Goal: Task Accomplishment & Management: Use online tool/utility

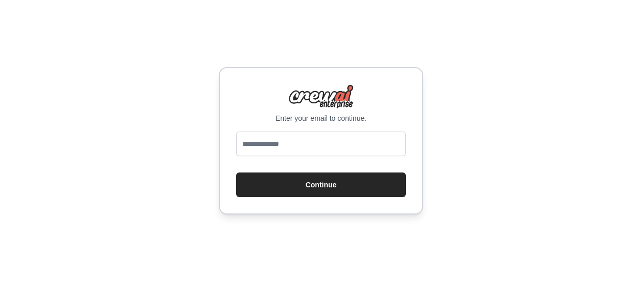
click at [307, 140] on input "email" at bounding box center [321, 143] width 170 height 25
click at [287, 143] on input "email" at bounding box center [321, 143] width 170 height 25
type input "**********"
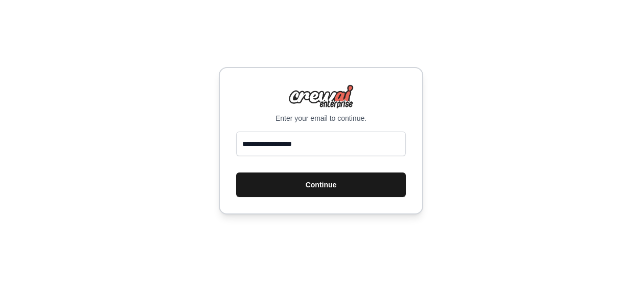
click at [310, 185] on button "Continue" at bounding box center [321, 184] width 170 height 25
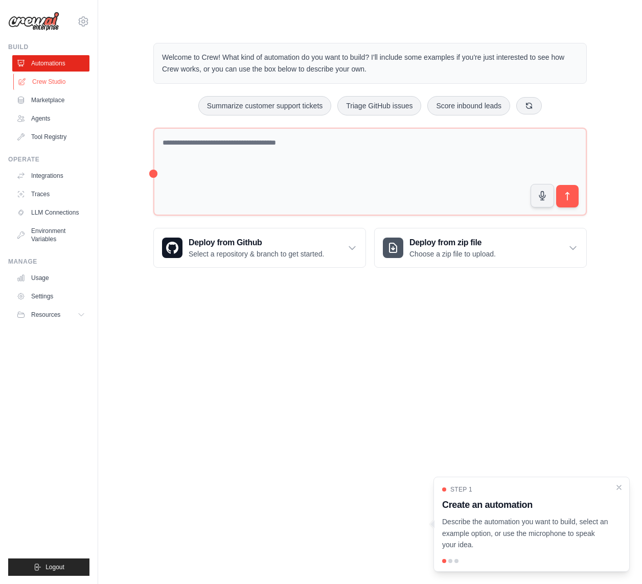
click at [61, 78] on link "Crew Studio" at bounding box center [51, 82] width 77 height 16
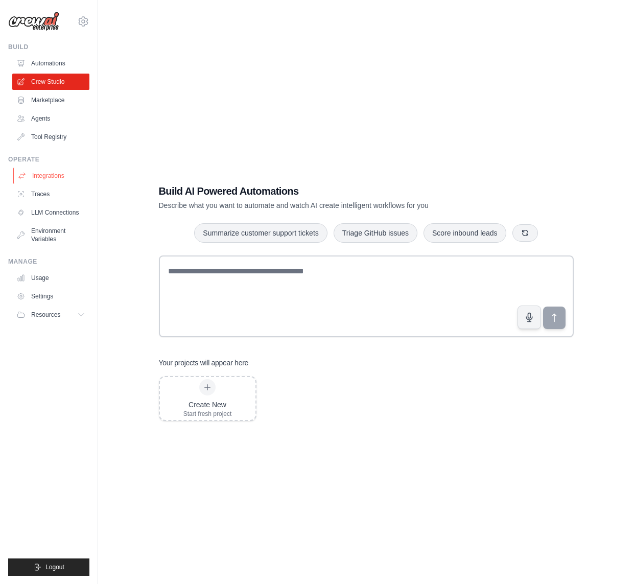
click at [59, 177] on link "Integrations" at bounding box center [51, 176] width 77 height 16
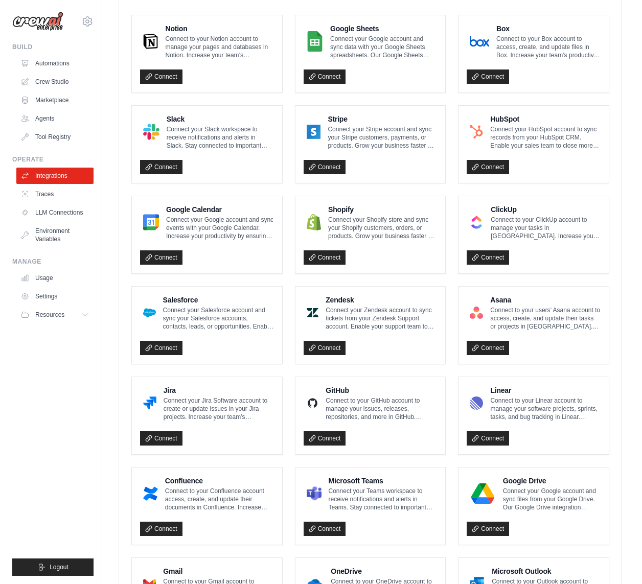
scroll to position [378, 0]
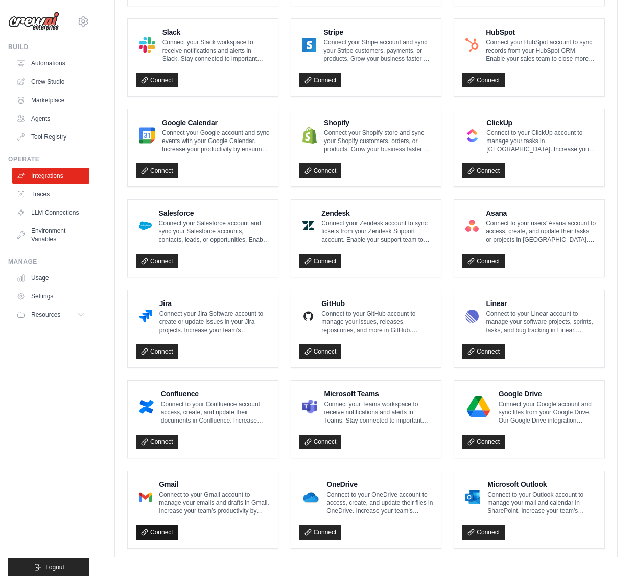
click at [159, 536] on link "Connect" at bounding box center [157, 532] width 42 height 14
click at [161, 533] on link "Connect" at bounding box center [157, 532] width 42 height 14
